Goal: Navigation & Orientation: Find specific page/section

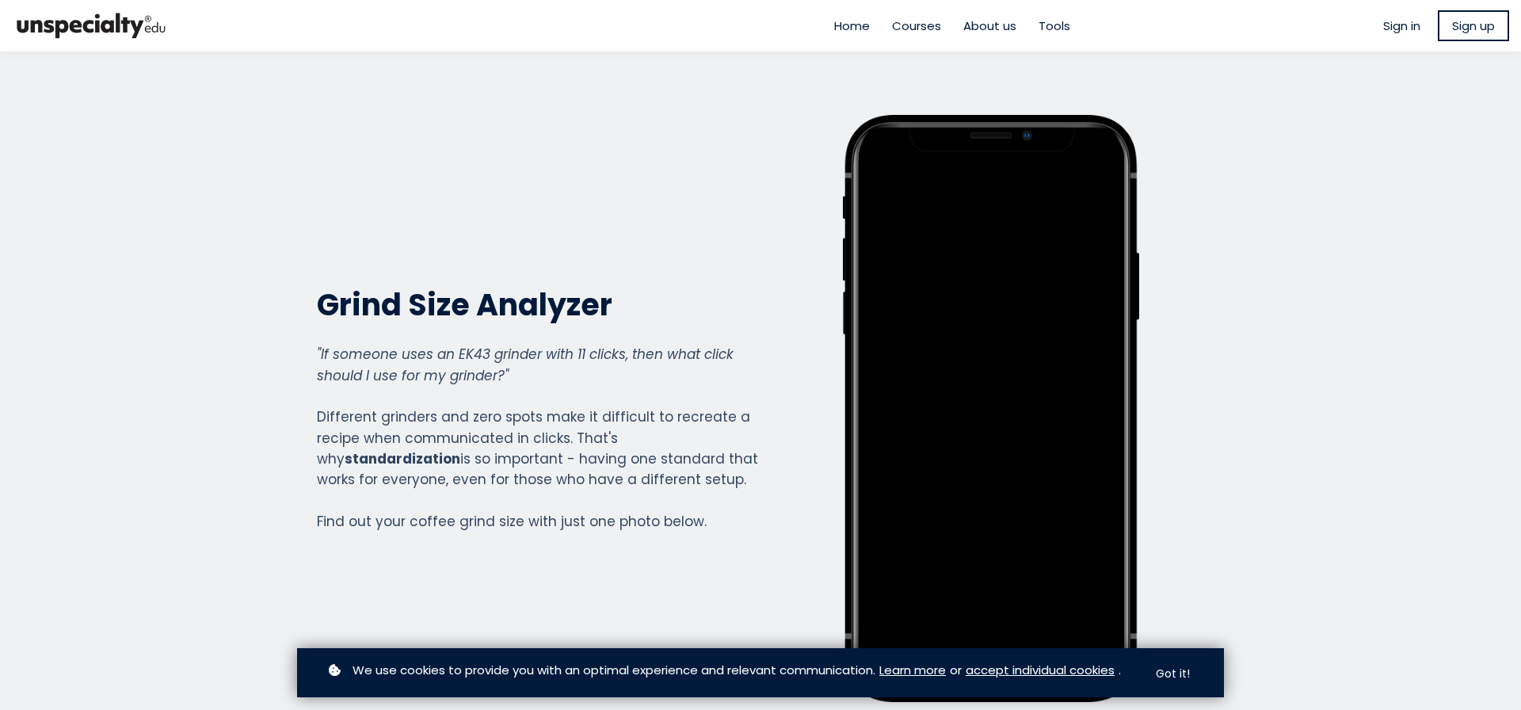
click at [908, 27] on span "Courses" at bounding box center [916, 26] width 49 height 18
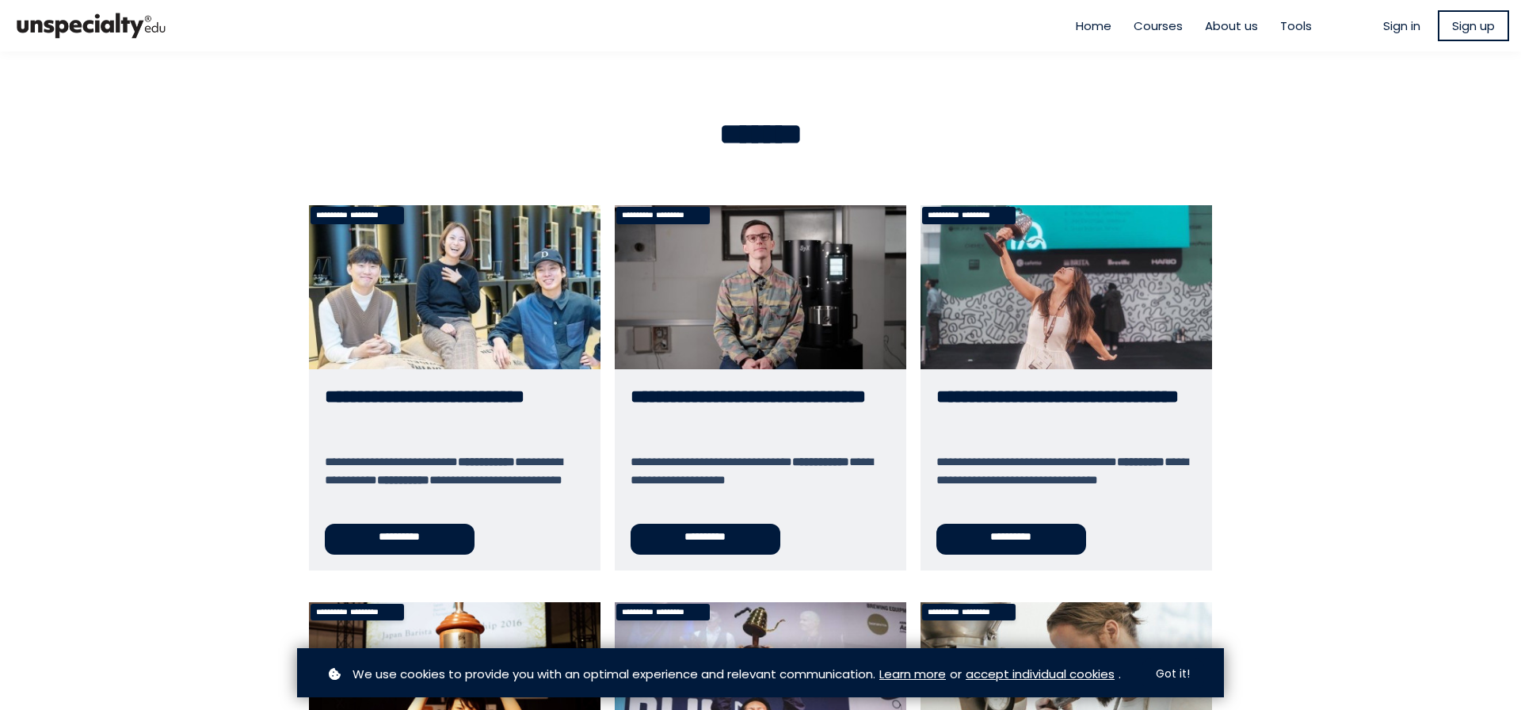
click at [1293, 28] on span "Tools" at bounding box center [1296, 26] width 32 height 18
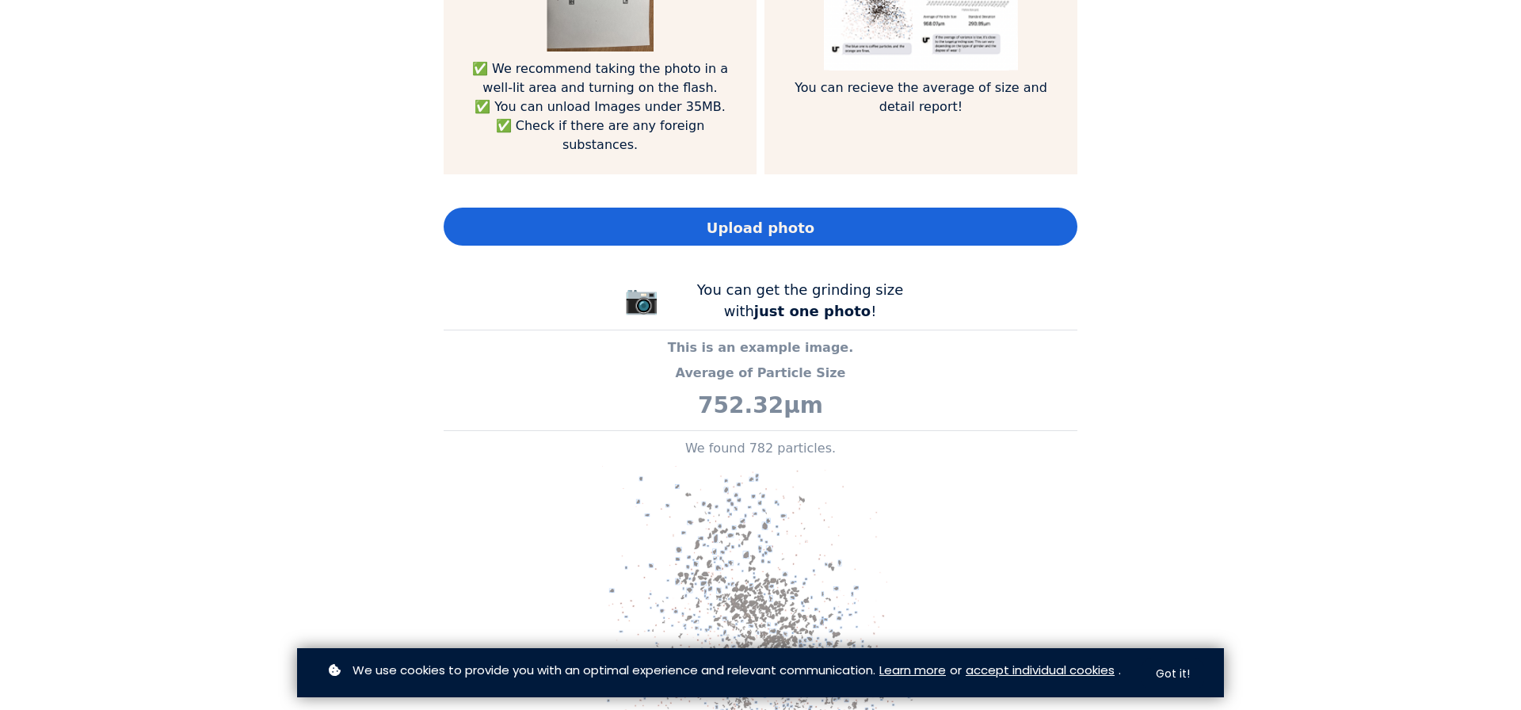
scroll to position [1312, 0]
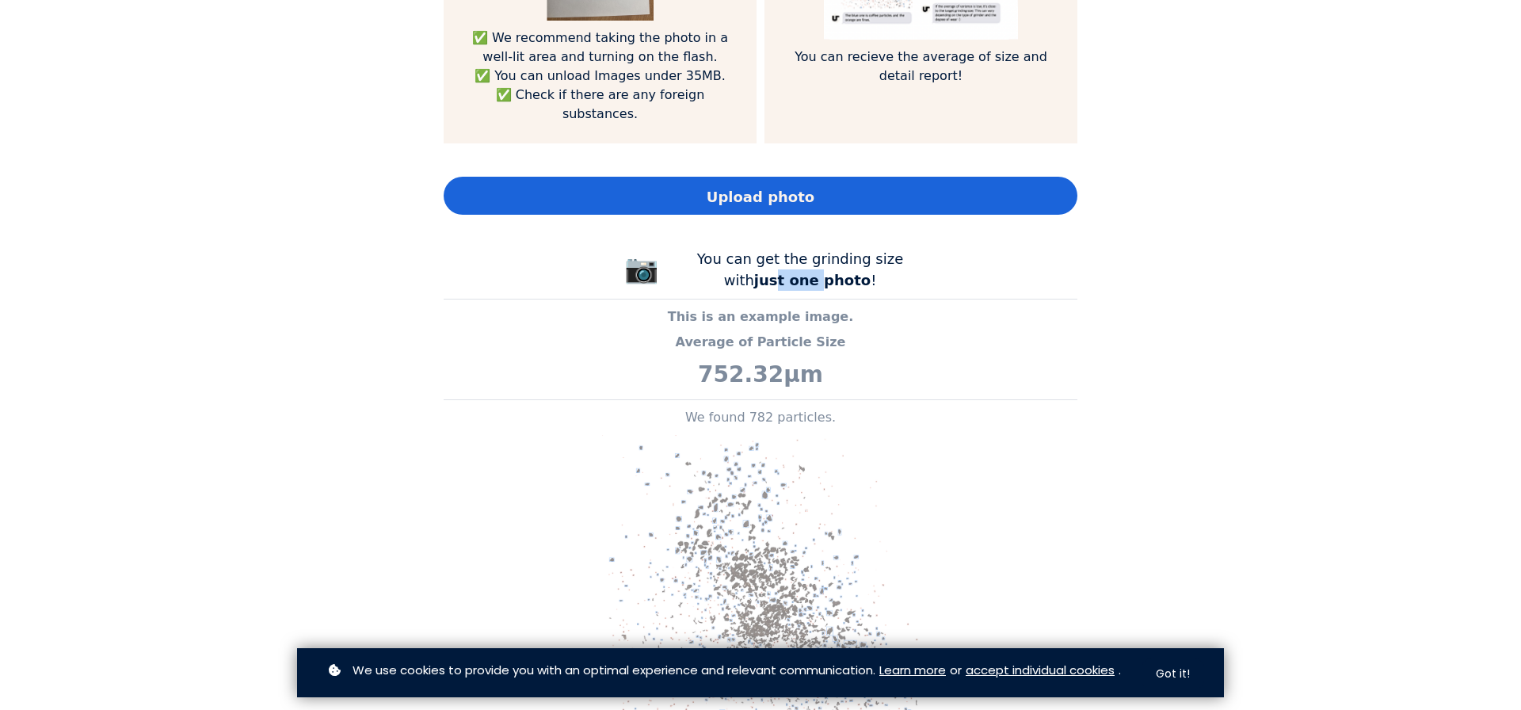
drag, startPoint x: 802, startPoint y: 284, endPoint x: 878, endPoint y: 290, distance: 75.5
click at [852, 287] on b "just one photo" at bounding box center [812, 280] width 116 height 17
click at [906, 339] on p "Average of Particle Size" at bounding box center [761, 342] width 634 height 19
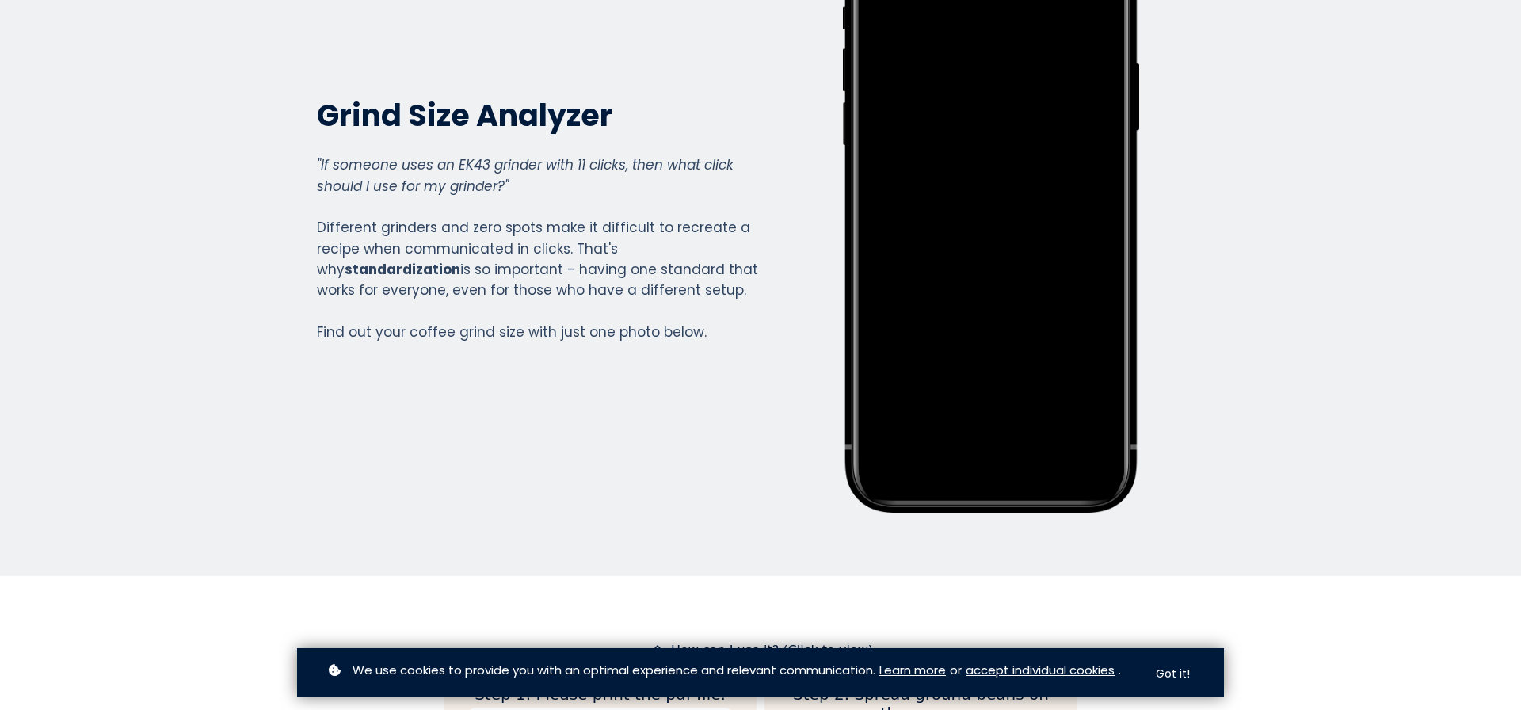
scroll to position [0, 0]
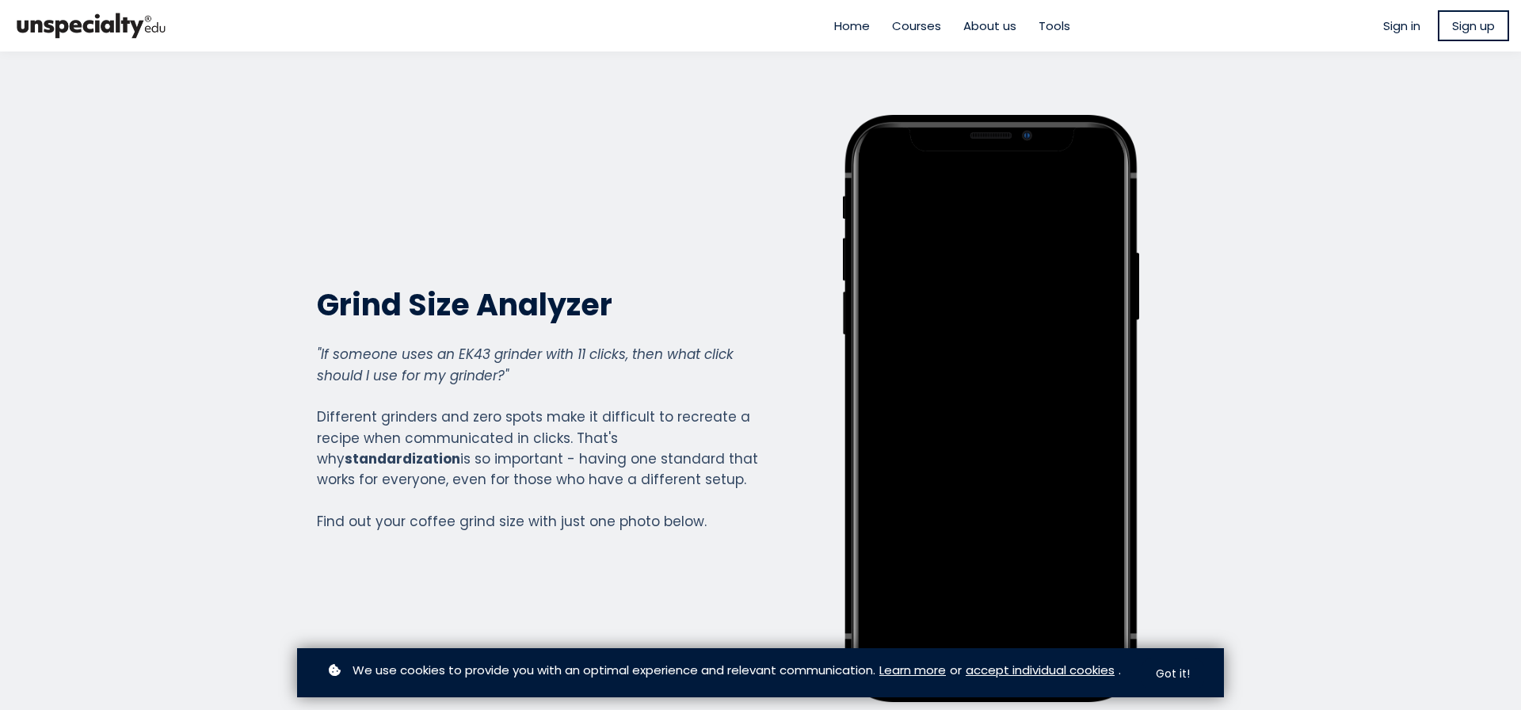
click at [862, 31] on span "Home" at bounding box center [852, 26] width 36 height 18
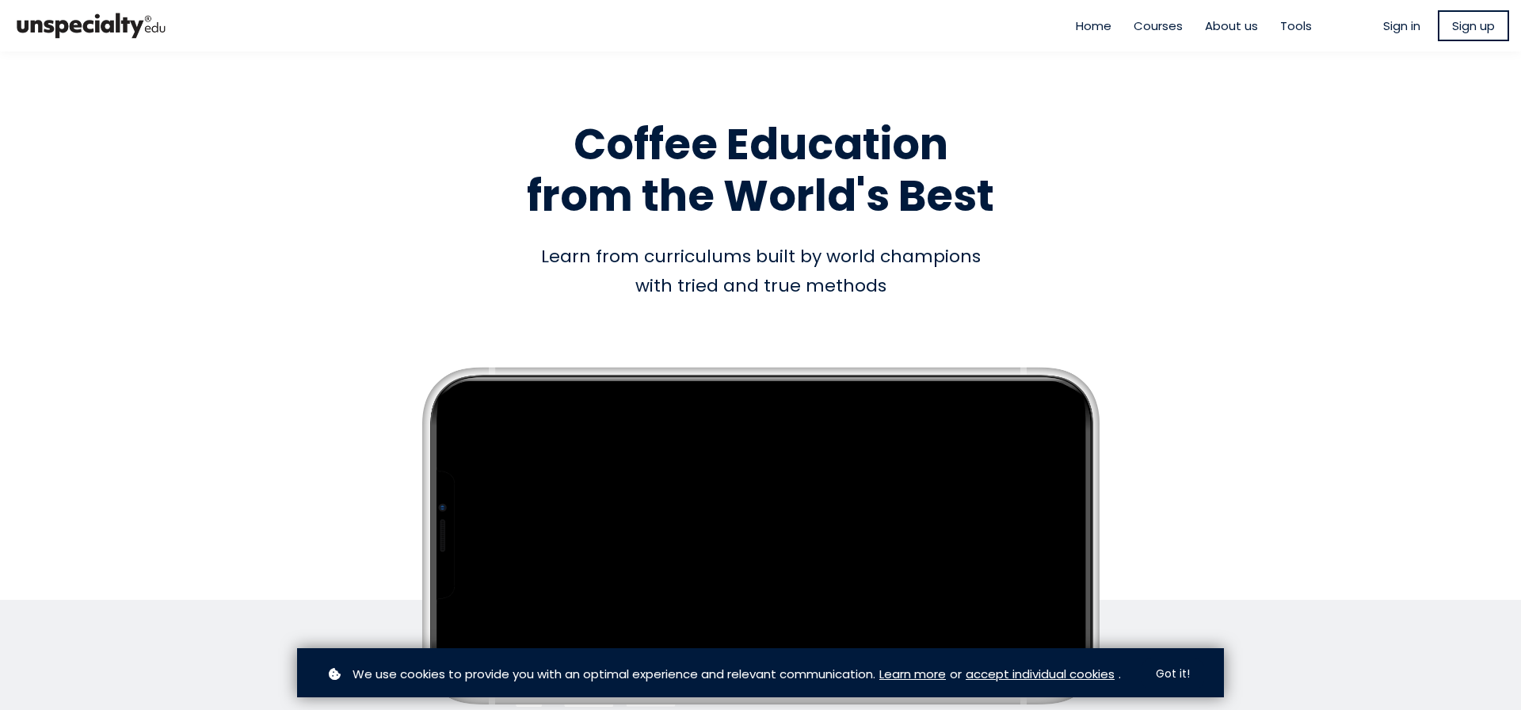
click at [1453, 32] on span "Sign up" at bounding box center [1473, 26] width 43 height 18
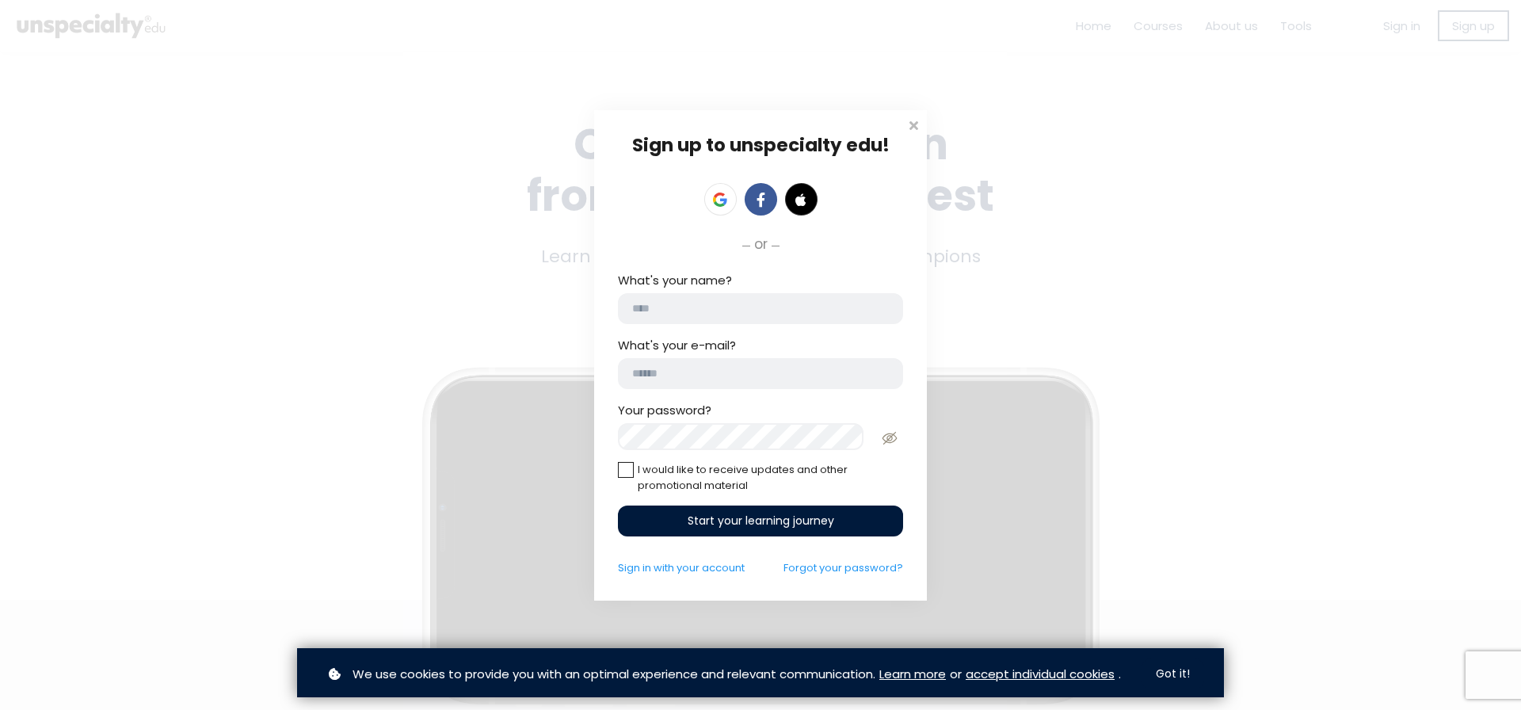
click at [1137, 356] on div "Sign up to unspecialty edu! or click to upload avatar What's your name? What's …" at bounding box center [760, 355] width 1521 height 710
click at [908, 116] on span at bounding box center [913, 124] width 16 height 16
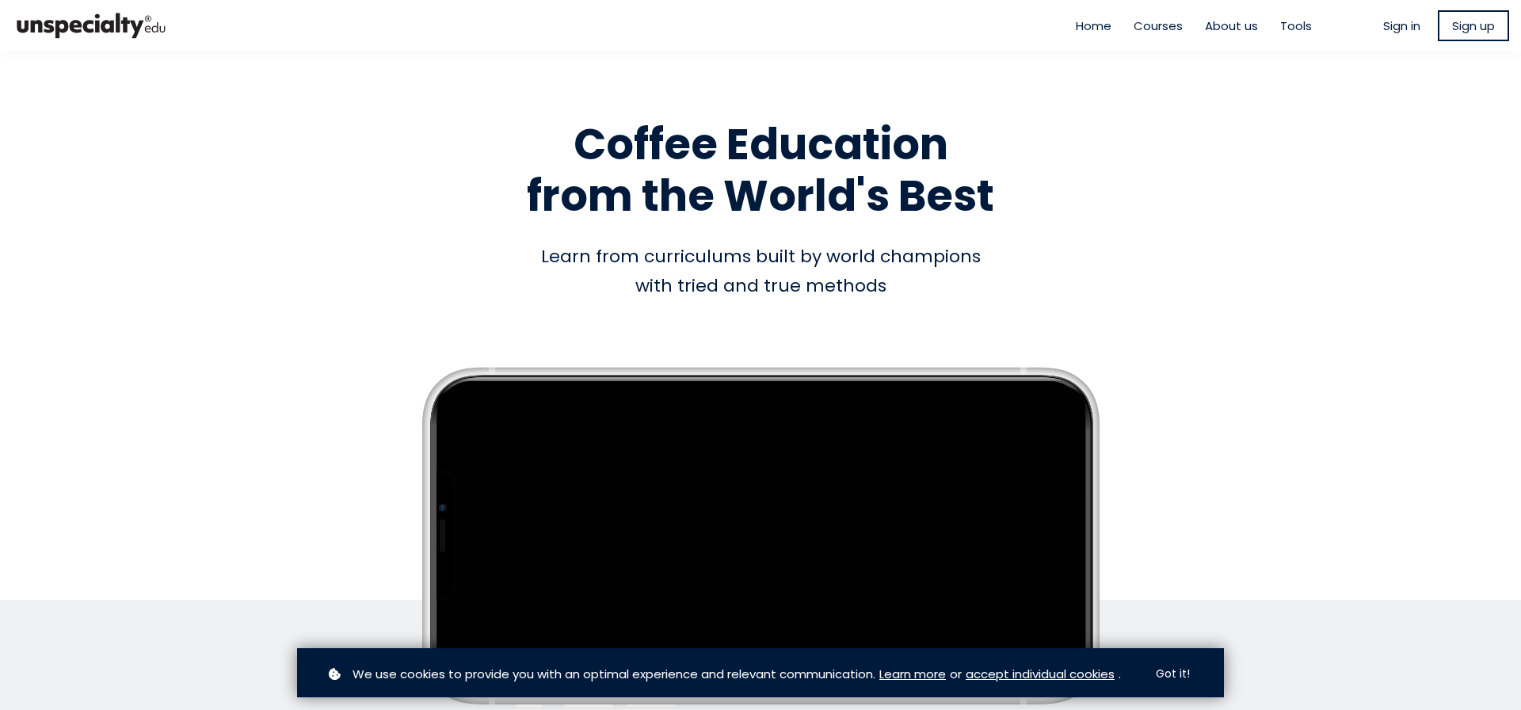
click at [1242, 26] on span "About us" at bounding box center [1231, 26] width 53 height 18
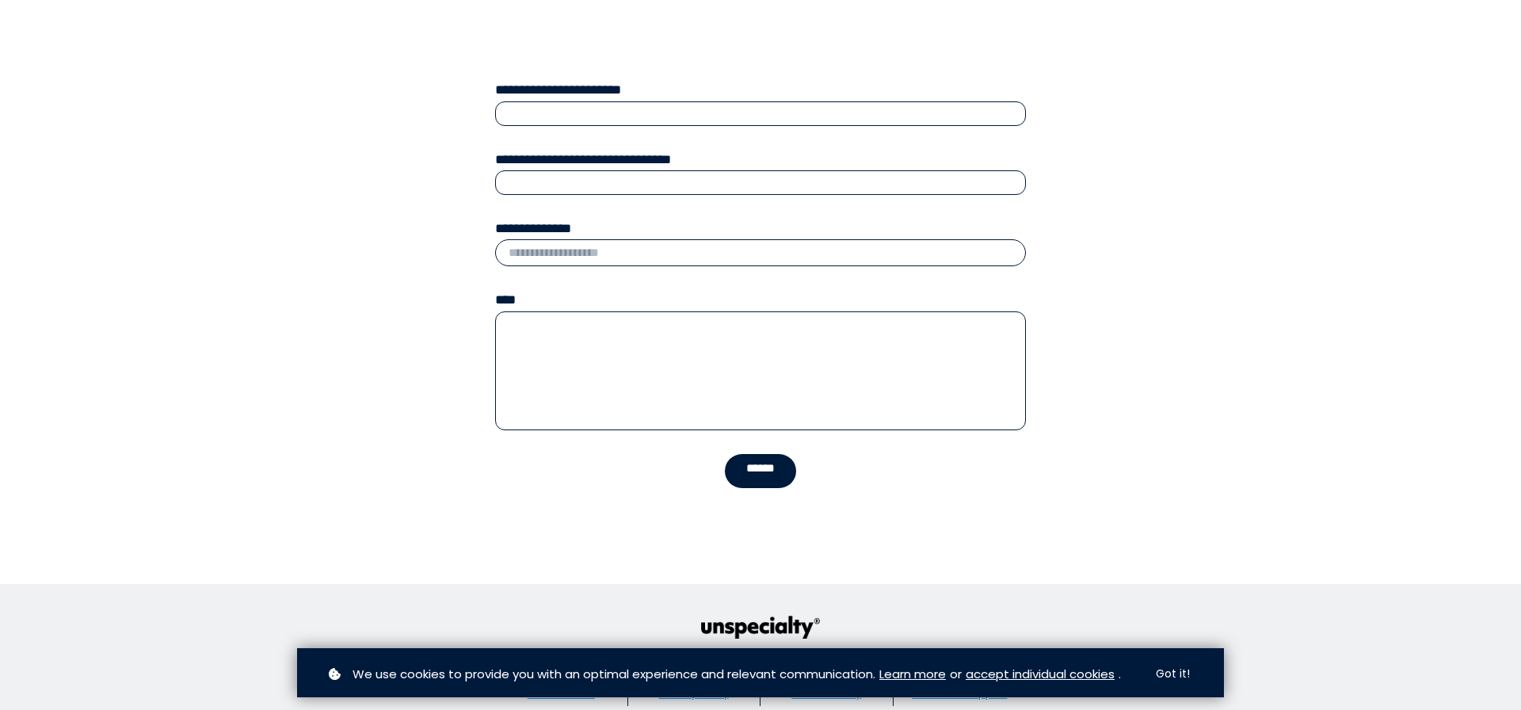
scroll to position [1692, 0]
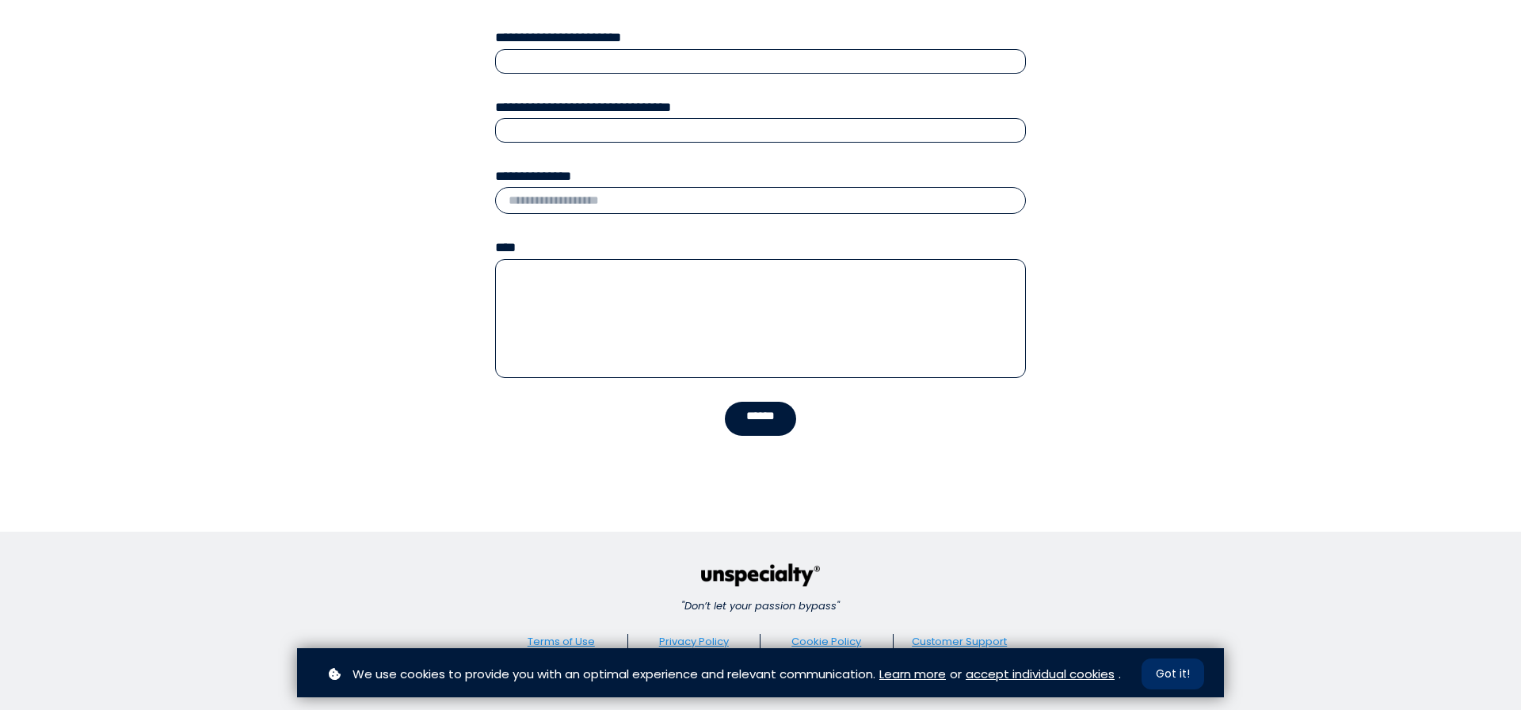
click at [1167, 672] on button "Got it!" at bounding box center [1172, 673] width 63 height 31
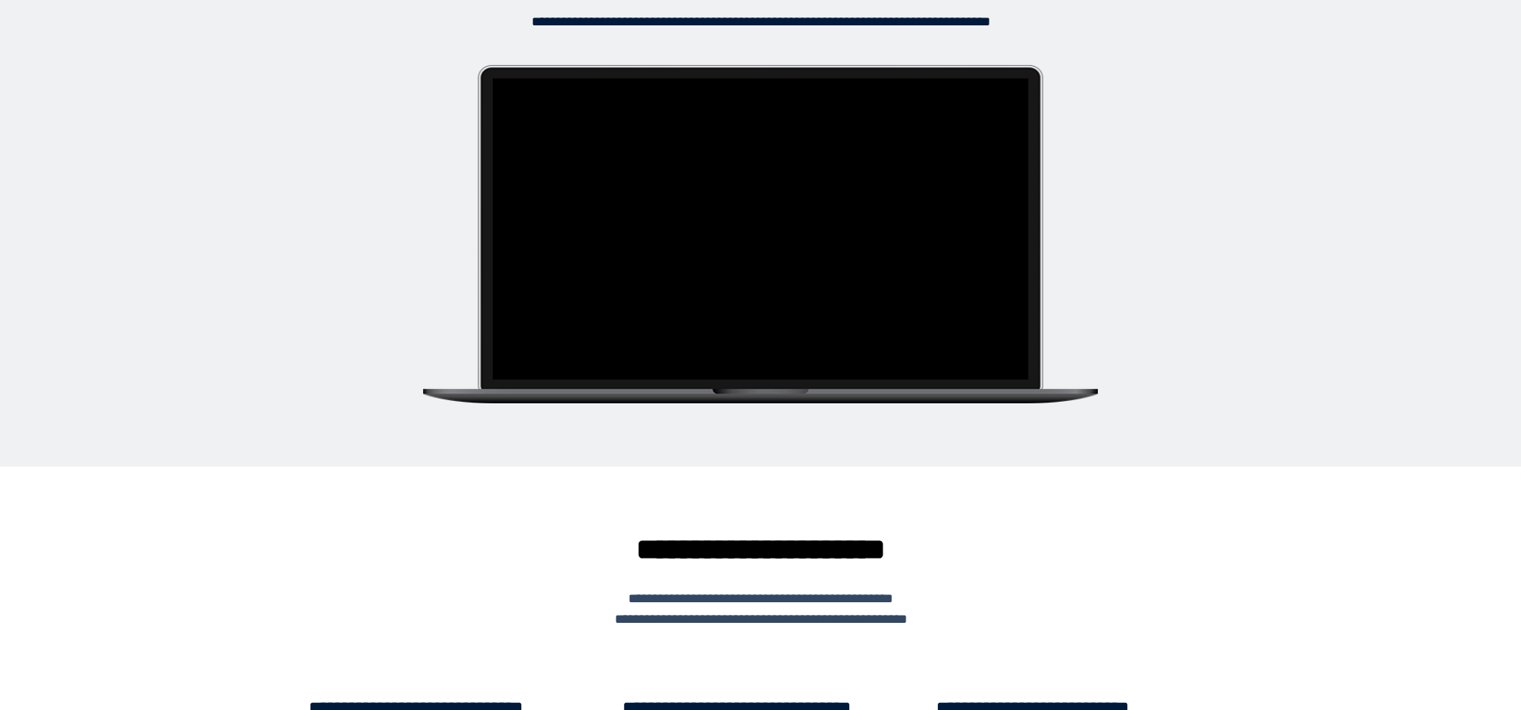
scroll to position [0, 0]
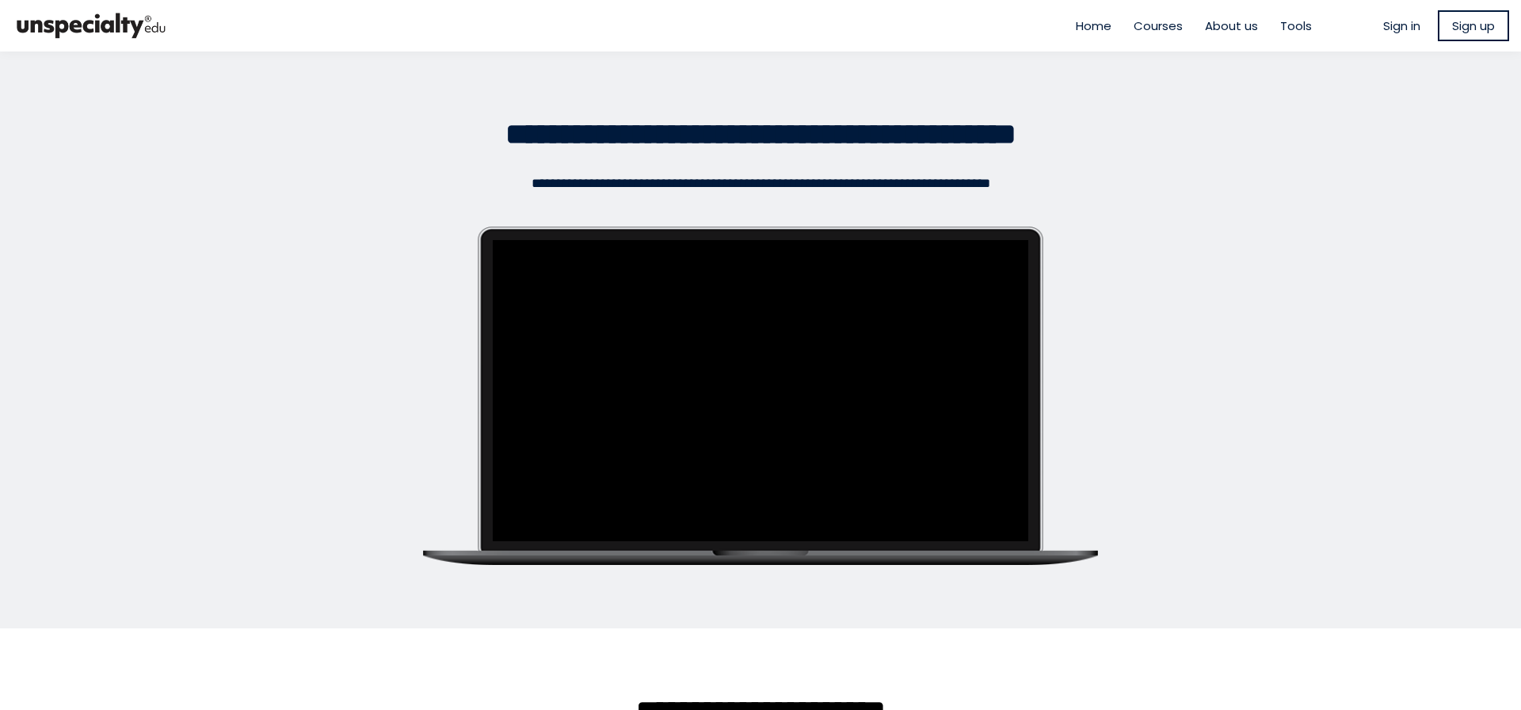
click at [1092, 36] on div "Home Courses About us Tools" at bounding box center [1194, 26] width 282 height 44
click at [1092, 29] on span "Home" at bounding box center [1094, 26] width 36 height 18
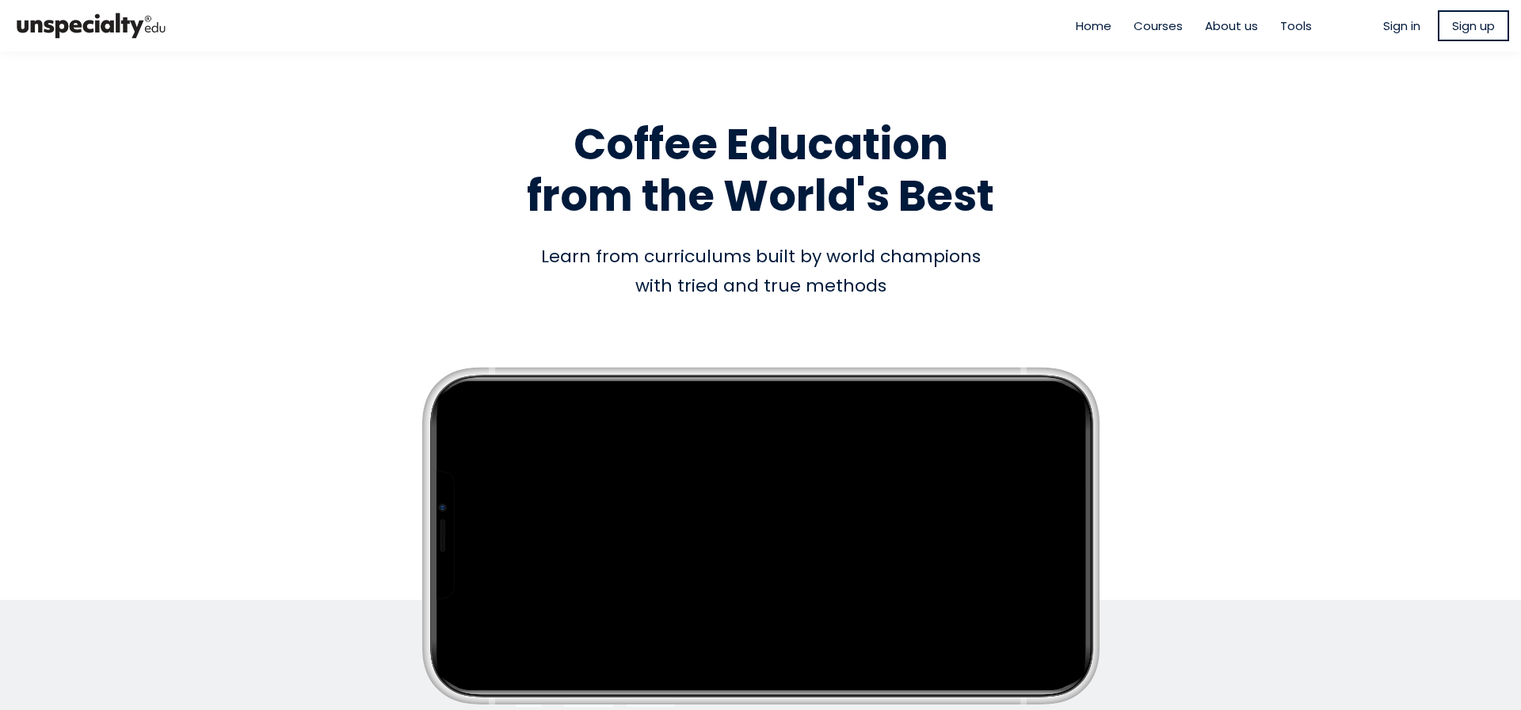
click at [1233, 27] on span "About us" at bounding box center [1231, 26] width 53 height 18
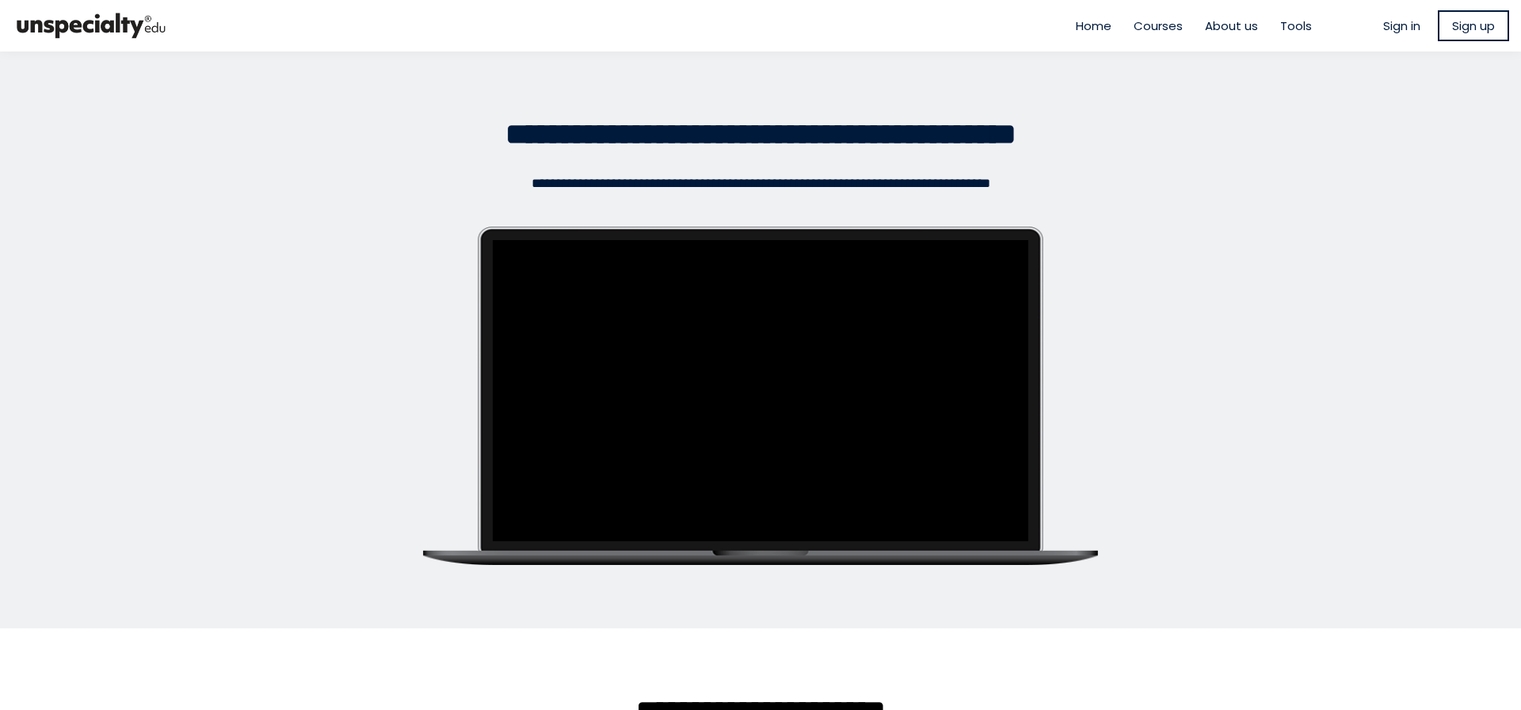
click at [1289, 26] on span "Tools" at bounding box center [1296, 26] width 32 height 18
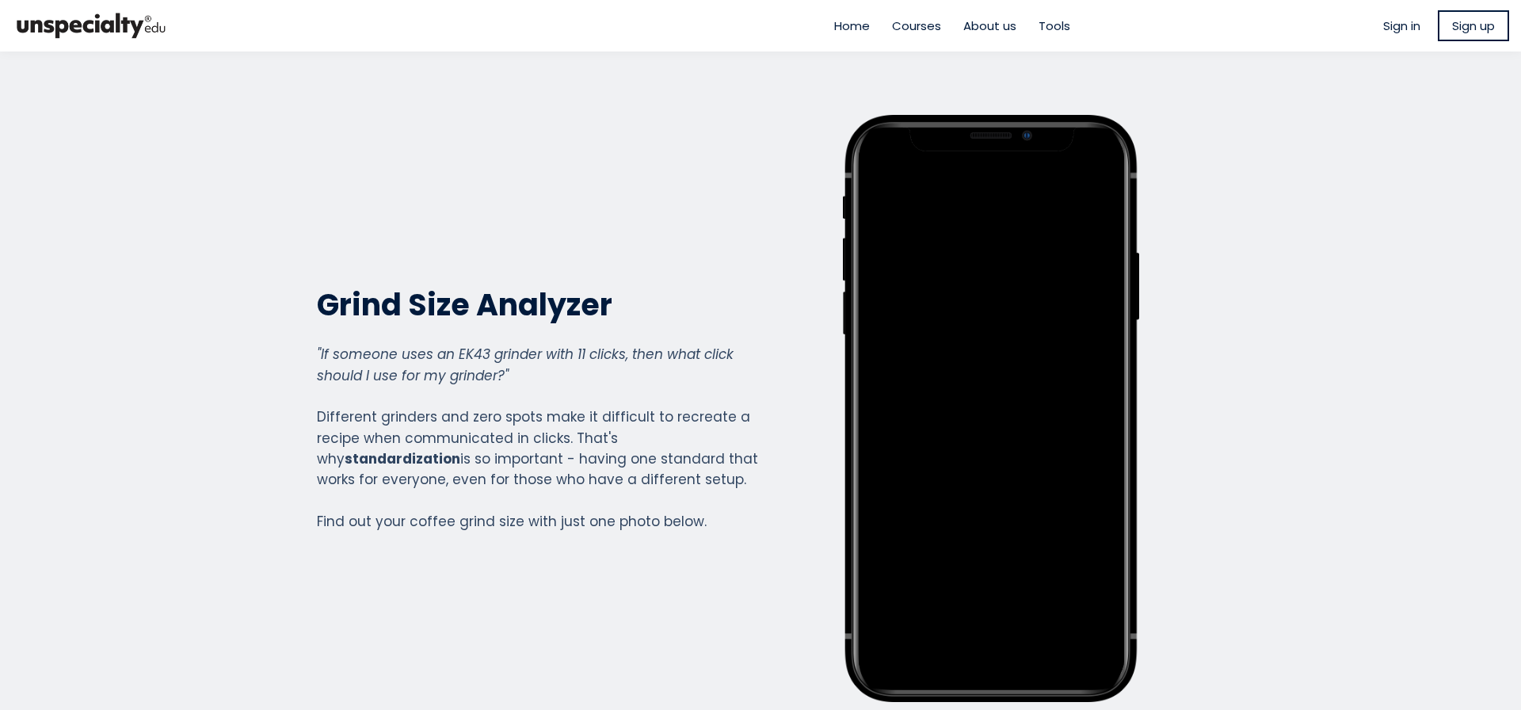
click at [147, 29] on img at bounding box center [91, 25] width 158 height 39
